Goal: Transaction & Acquisition: Obtain resource

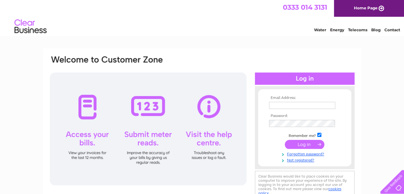
click at [287, 101] on td at bounding box center [305, 105] width 75 height 10
click at [283, 104] on input "text" at bounding box center [302, 106] width 67 height 8
type input "uutilities@southlanarkshire.gov.uk"
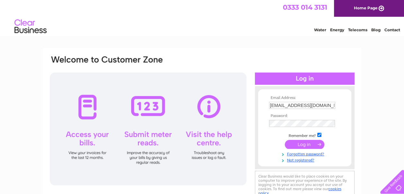
click at [297, 145] on input "submit" at bounding box center [305, 144] width 40 height 9
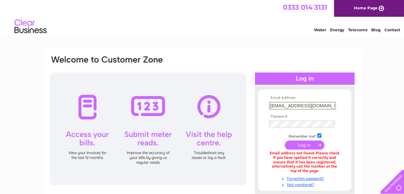
click at [307, 103] on input "[EMAIL_ADDRESS][DOMAIN_NAME]" at bounding box center [302, 106] width 67 height 8
click at [304, 144] on input "submit" at bounding box center [305, 145] width 40 height 9
click at [273, 105] on input "[EMAIL_ADDRESS][DOMAIN_NAME]" at bounding box center [302, 105] width 66 height 7
type input "utilities@southlanarkshire.gov.uk"
click at [294, 143] on input "submit" at bounding box center [305, 145] width 40 height 9
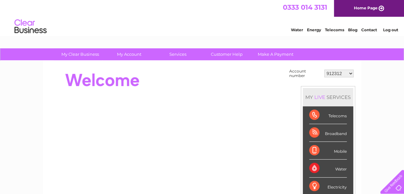
click at [353, 74] on select "912312 987786 1141365 30314103 30321679 30324785" at bounding box center [338, 73] width 29 height 8
select select "30321679"
click at [324, 69] on select "912312 987786 1141365 30314103 30321679 30324785" at bounding box center [338, 73] width 29 height 8
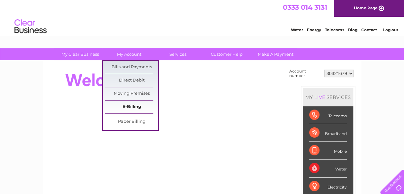
click at [129, 108] on link "E-Billing" at bounding box center [131, 106] width 53 height 13
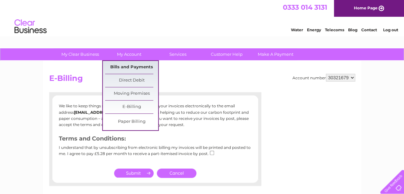
click at [123, 66] on link "Bills and Payments" at bounding box center [131, 67] width 53 height 13
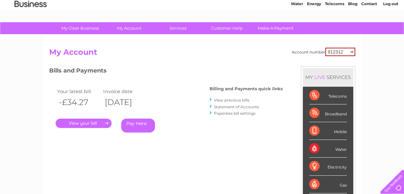
scroll to position [26, 0]
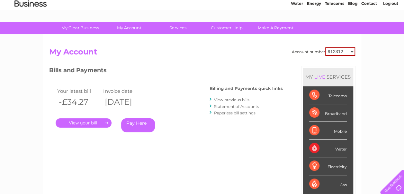
click at [352, 52] on select "912312 987786 1141365 30314103 30321679 30324785" at bounding box center [340, 51] width 30 height 8
select select "30321679"
click at [325, 47] on select "912312 987786 1141365 30314103 30321679 30324785" at bounding box center [340, 51] width 30 height 8
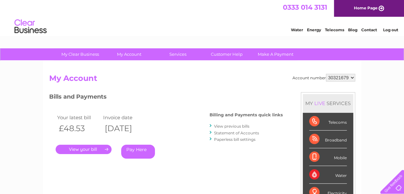
scroll to position [19, 0]
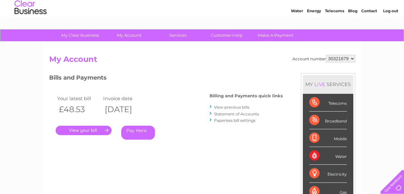
click at [88, 128] on link "." at bounding box center [84, 129] width 56 height 9
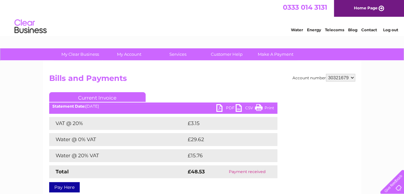
click at [220, 109] on link "PDF" at bounding box center [225, 108] width 19 height 9
click at [354, 80] on select "912312 987786 1141365 30314103 30321679 30324785" at bounding box center [340, 78] width 29 height 8
select select "30324785"
click at [326, 74] on select "912312 987786 1141365 30314103 30321679 30324785" at bounding box center [340, 78] width 29 height 8
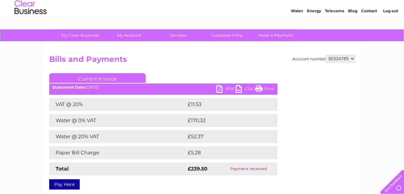
scroll to position [20, 0]
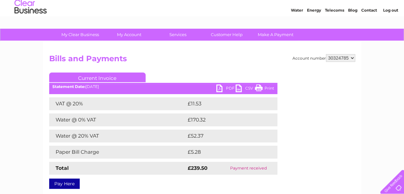
click at [353, 57] on select "912312 987786 1141365 30314103 30321679 30324785" at bounding box center [340, 58] width 29 height 8
select select "30321679"
click at [326, 54] on select "912312 987786 1141365 30314103 30321679 30324785" at bounding box center [340, 58] width 29 height 8
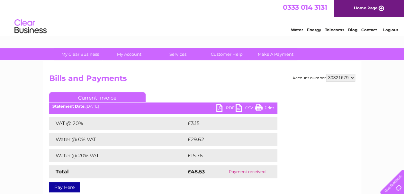
click at [354, 76] on select "912312 987786 1141365 30314103 30321679 30324785" at bounding box center [340, 78] width 29 height 8
